Goal: Transaction & Acquisition: Download file/media

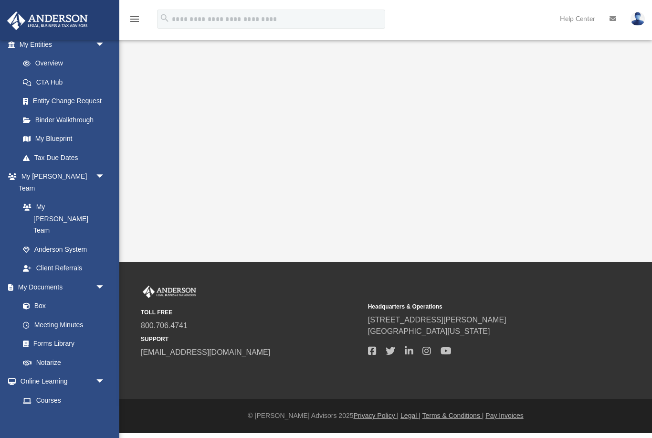
scroll to position [130, 0]
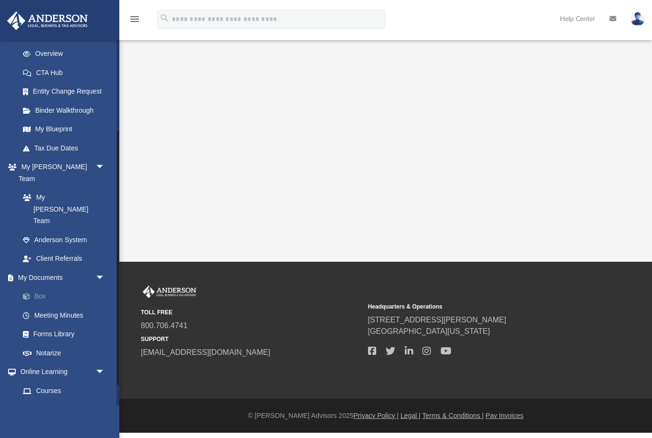
click at [49, 287] on link "Box" at bounding box center [66, 296] width 106 height 19
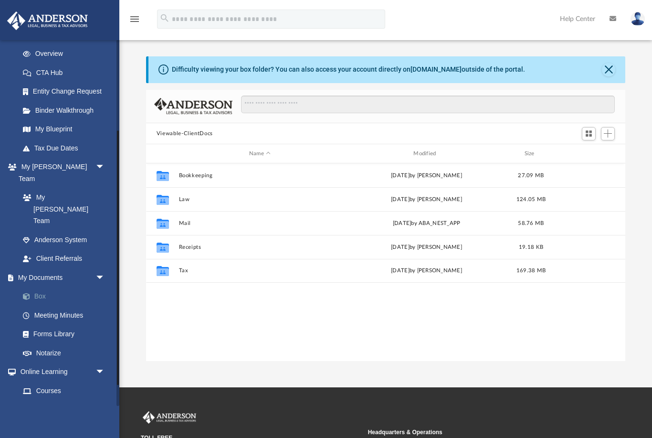
scroll to position [217, 480]
click at [612, 73] on button "Close" at bounding box center [608, 69] width 13 height 13
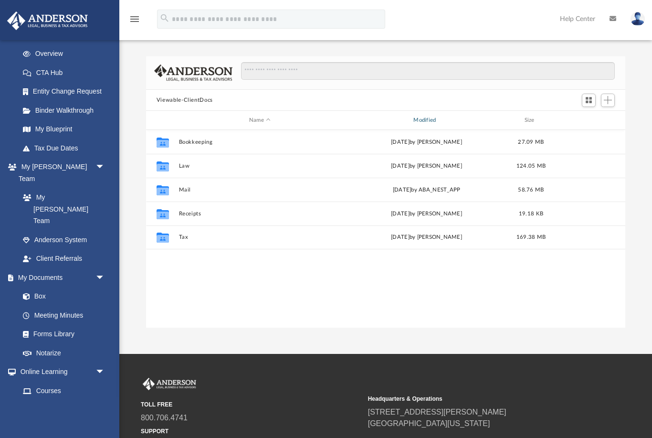
click at [423, 123] on div "Modified" at bounding box center [426, 120] width 163 height 9
click at [420, 123] on div "Modified" at bounding box center [426, 120] width 163 height 9
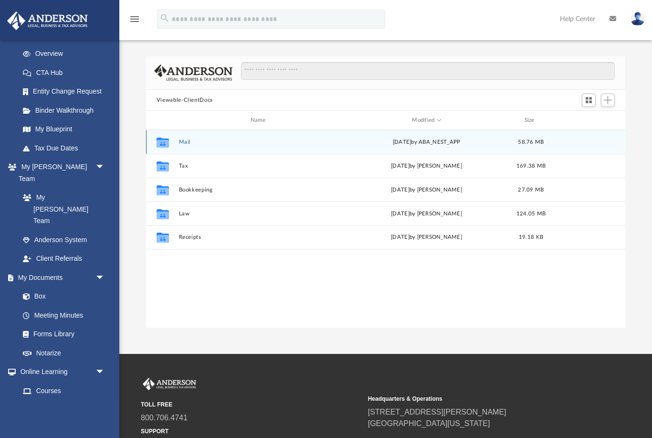
click at [419, 146] on div "[DATE] by ABA_NEST_APP" at bounding box center [426, 142] width 162 height 9
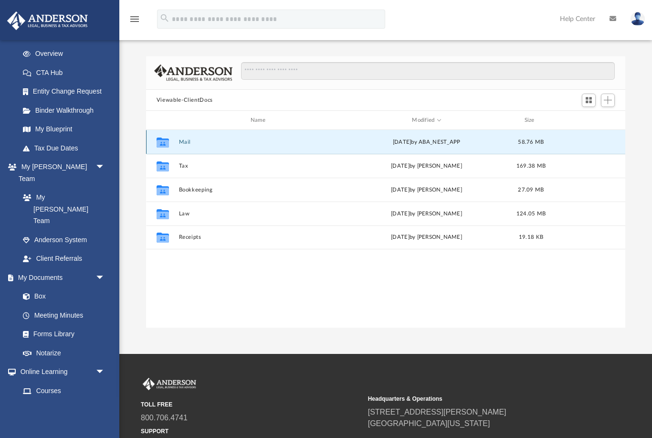
click at [173, 135] on div "Collaborated Folder" at bounding box center [163, 142] width 24 height 15
click at [172, 135] on div "Collaborated Folder" at bounding box center [163, 142] width 24 height 15
click at [163, 146] on icon "grid" at bounding box center [163, 144] width 12 height 8
click at [163, 145] on icon "grid" at bounding box center [163, 144] width 12 height 8
click at [190, 137] on div "Collaborated Folder Mail [DATE] by ABA_NEST_APP 58.76 MB" at bounding box center [385, 142] width 479 height 24
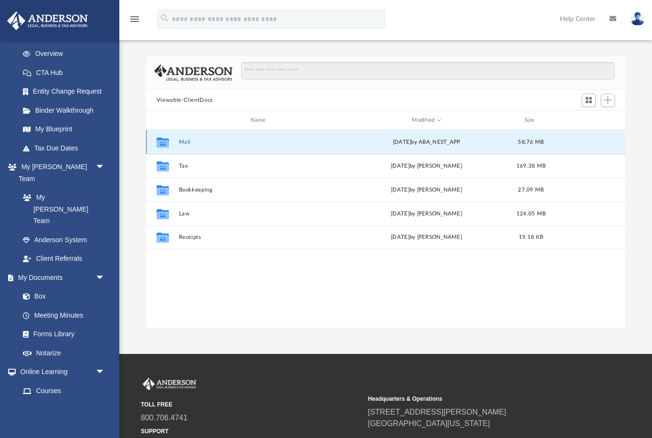
click at [190, 137] on div "Collaborated Folder Mail [DATE] by ABA_NEST_APP 58.76 MB" at bounding box center [385, 142] width 479 height 24
click at [385, 146] on div "[DATE] by ABA_NEST_APP" at bounding box center [426, 142] width 162 height 9
click at [384, 145] on div "[DATE] by ABA_NEST_APP" at bounding box center [426, 142] width 162 height 9
click at [161, 147] on icon "grid" at bounding box center [163, 144] width 12 height 8
click at [165, 141] on icon "grid" at bounding box center [163, 144] width 12 height 8
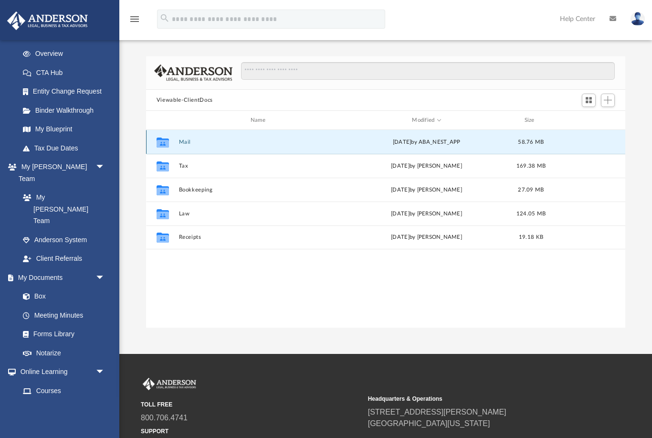
click at [181, 141] on button "Mail" at bounding box center [260, 142] width 162 height 6
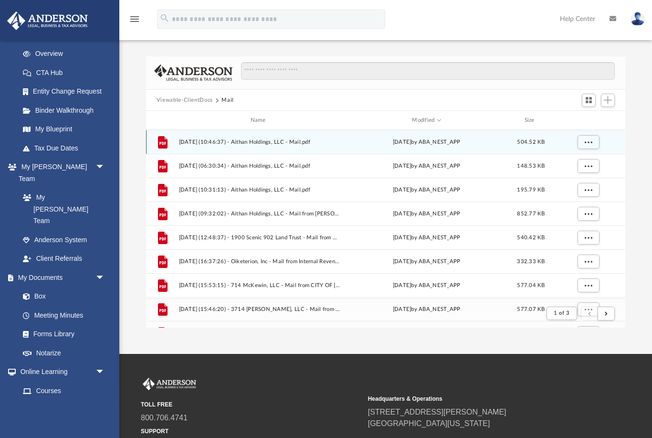
scroll to position [188, 480]
click at [431, 123] on div "Modified" at bounding box center [426, 120] width 163 height 9
click at [427, 117] on div "Modified" at bounding box center [426, 120] width 163 height 9
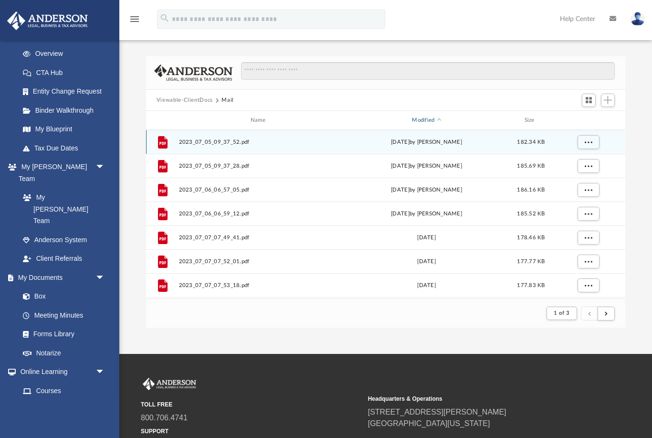
click at [428, 116] on div "Modified" at bounding box center [426, 120] width 163 height 9
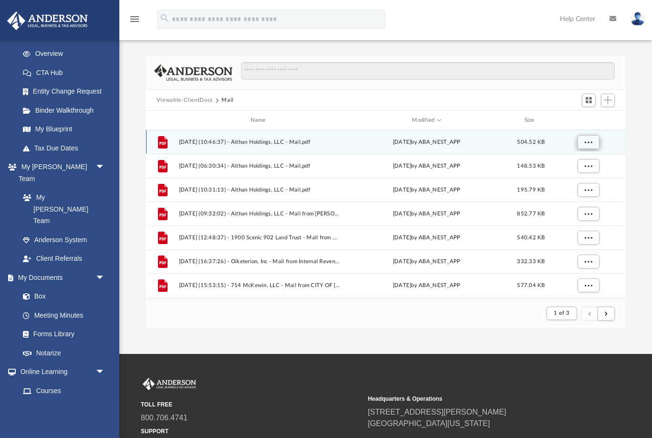
click at [585, 144] on span "More options" at bounding box center [588, 141] width 8 height 5
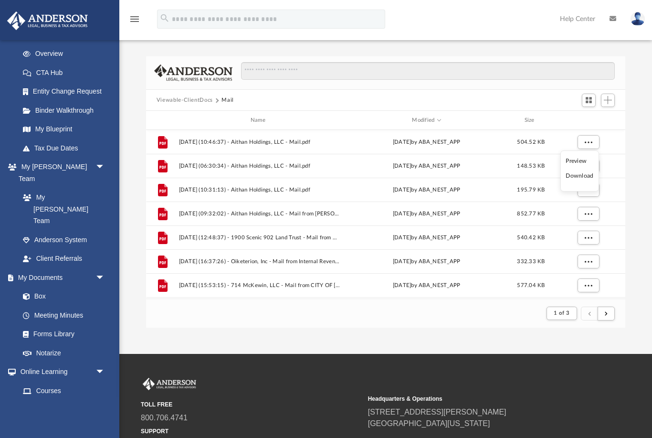
click at [583, 176] on li "Download" at bounding box center [580, 176] width 28 height 10
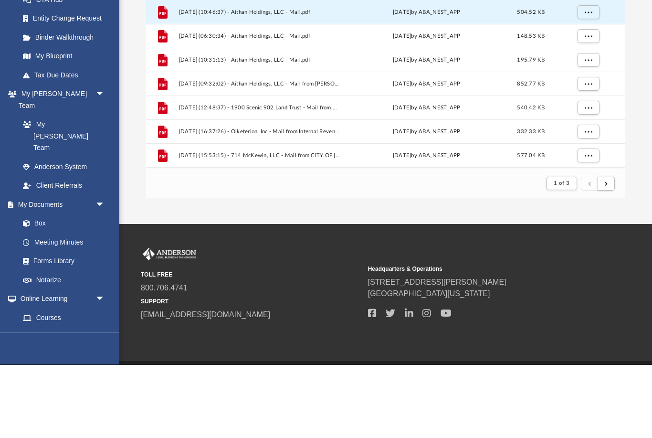
scroll to position [56, 0]
